Goal: Information Seeking & Learning: Learn about a topic

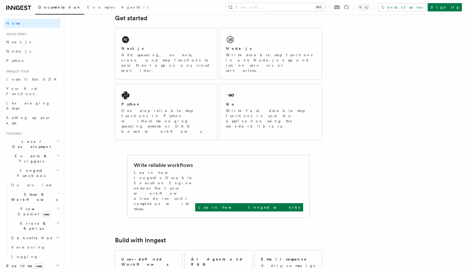
click at [28, 139] on span "Local Development" at bounding box center [30, 144] width 52 height 10
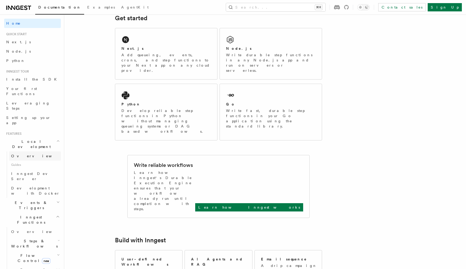
click at [20, 154] on span "Overview" at bounding box center [37, 156] width 53 height 4
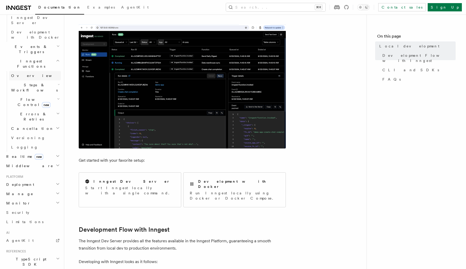
scroll to position [157, 0]
click at [16, 200] on span "Monitor" at bounding box center [17, 202] width 26 height 5
click at [20, 210] on span "Observability & metrics" at bounding box center [37, 214] width 53 height 9
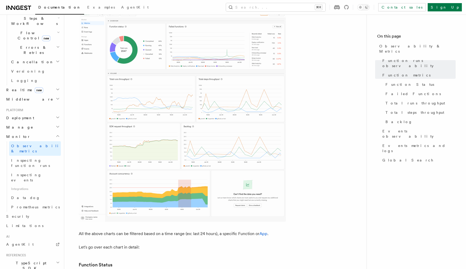
scroll to position [181, 0]
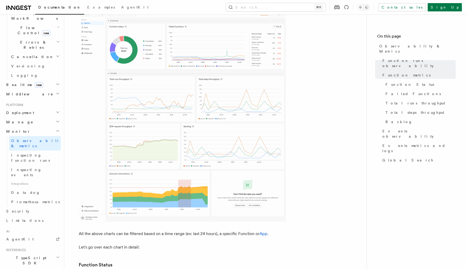
click at [20, 269] on span "Python SDK" at bounding box center [25, 272] width 42 height 5
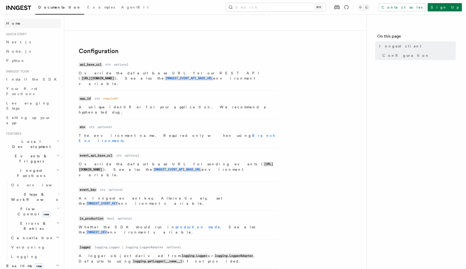
click at [13, 23] on span "Home" at bounding box center [13, 23] width 15 height 5
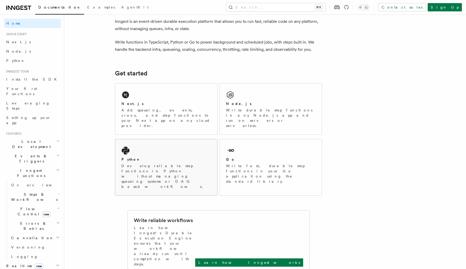
scroll to position [24, 0]
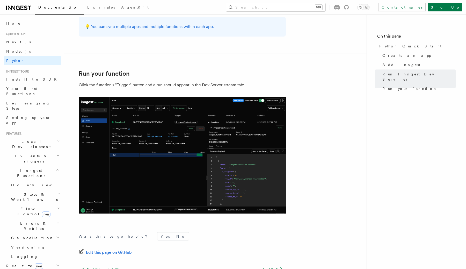
scroll to position [1041, 0]
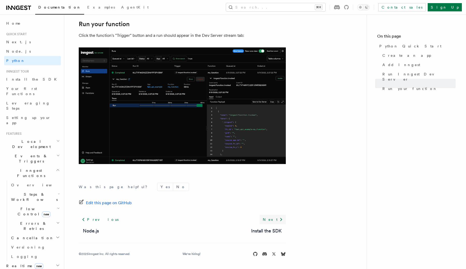
click at [277, 217] on link "Next" at bounding box center [273, 219] width 26 height 9
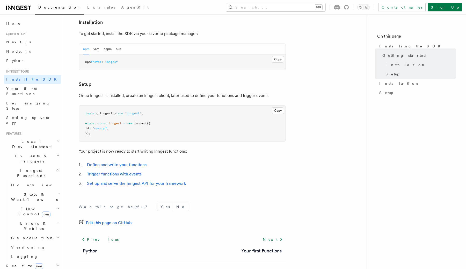
scroll to position [145, 0]
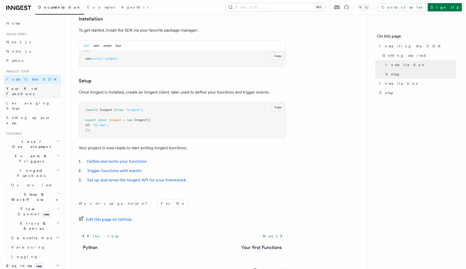
click at [23, 91] on span "Your first Functions" at bounding box center [21, 91] width 31 height 9
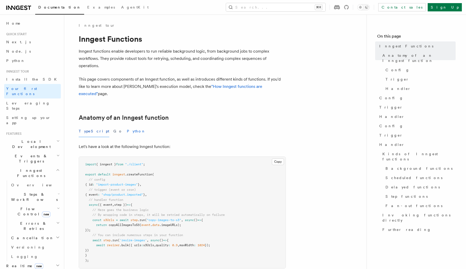
click at [127, 125] on button "Python" at bounding box center [136, 131] width 19 height 12
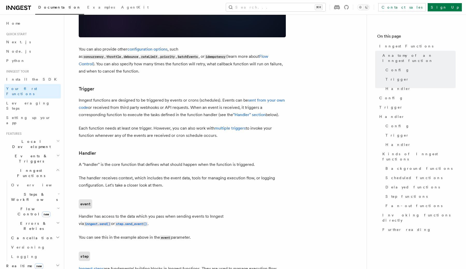
scroll to position [503, 0]
click at [30, 101] on span "Leveraging Steps" at bounding box center [28, 105] width 44 height 9
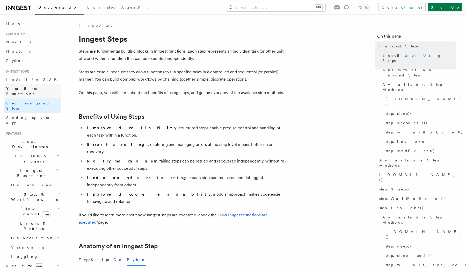
click at [26, 87] on span "Your first Functions" at bounding box center [21, 91] width 31 height 9
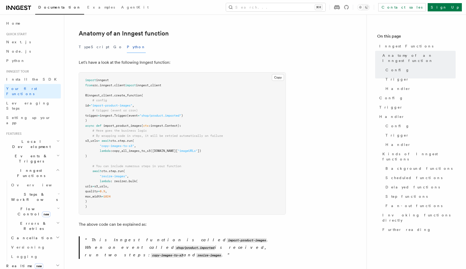
scroll to position [83, 0]
click at [35, 139] on span "Local Development" at bounding box center [30, 144] width 52 height 10
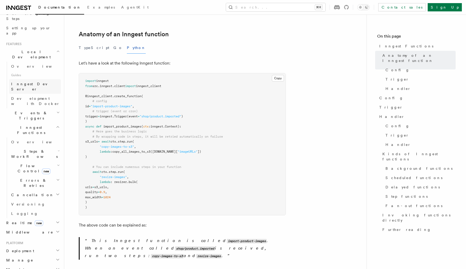
scroll to position [90, 0]
click at [31, 110] on span "Events & Triggers" at bounding box center [30, 115] width 52 height 10
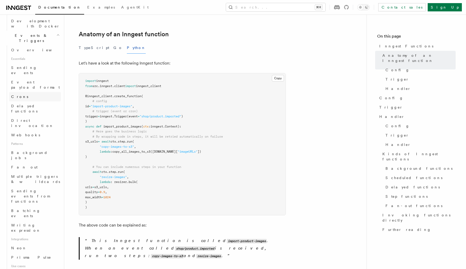
scroll to position [166, 0]
click at [29, 164] on link "Fan out" at bounding box center [35, 168] width 52 height 9
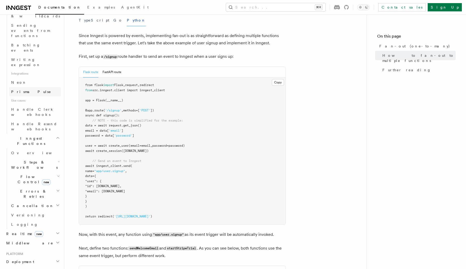
scroll to position [292, 0]
